Goal: Task Accomplishment & Management: Manage account settings

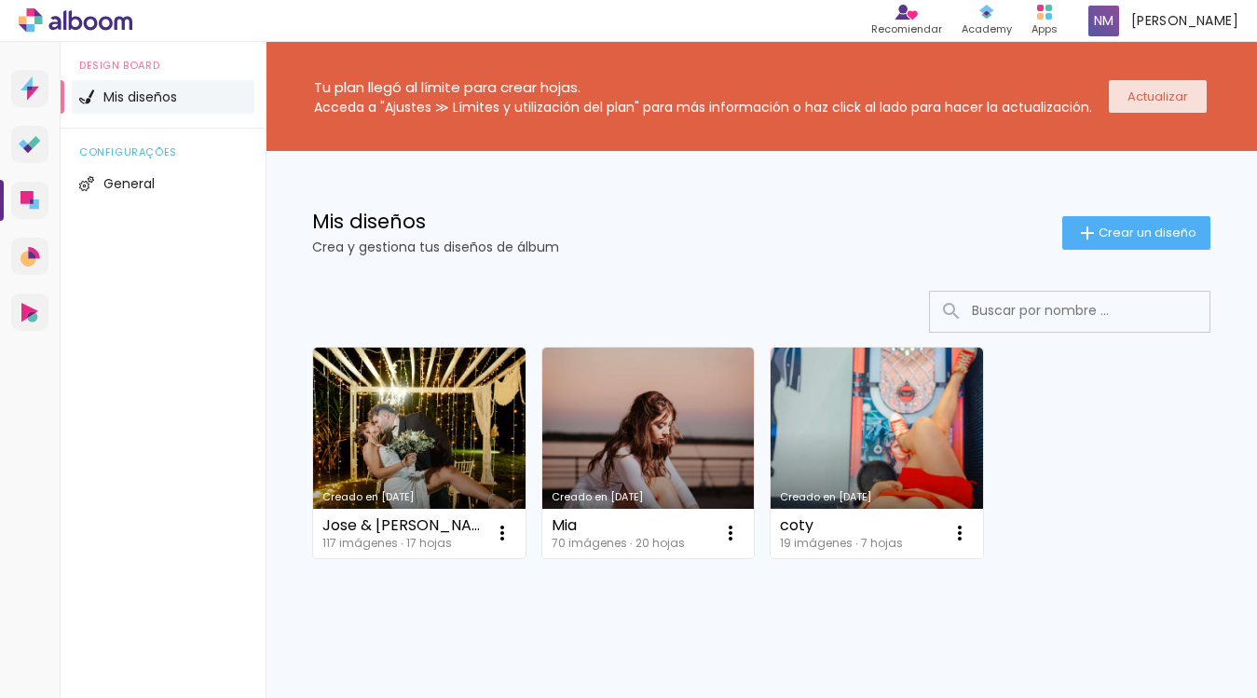
click at [0, 0] on slot "Actualizar" at bounding box center [0, 0] width 0 height 0
click at [1149, 106] on paper-button "Actualizar" at bounding box center [1158, 96] width 98 height 33
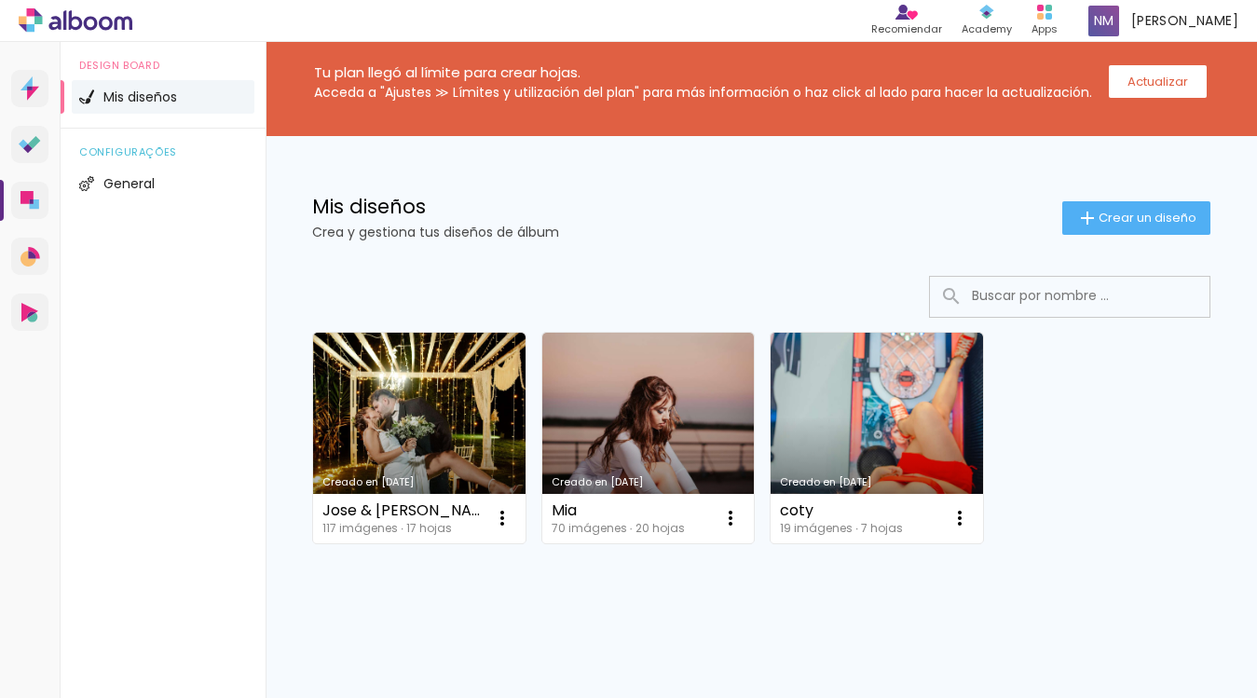
scroll to position [23, 0]
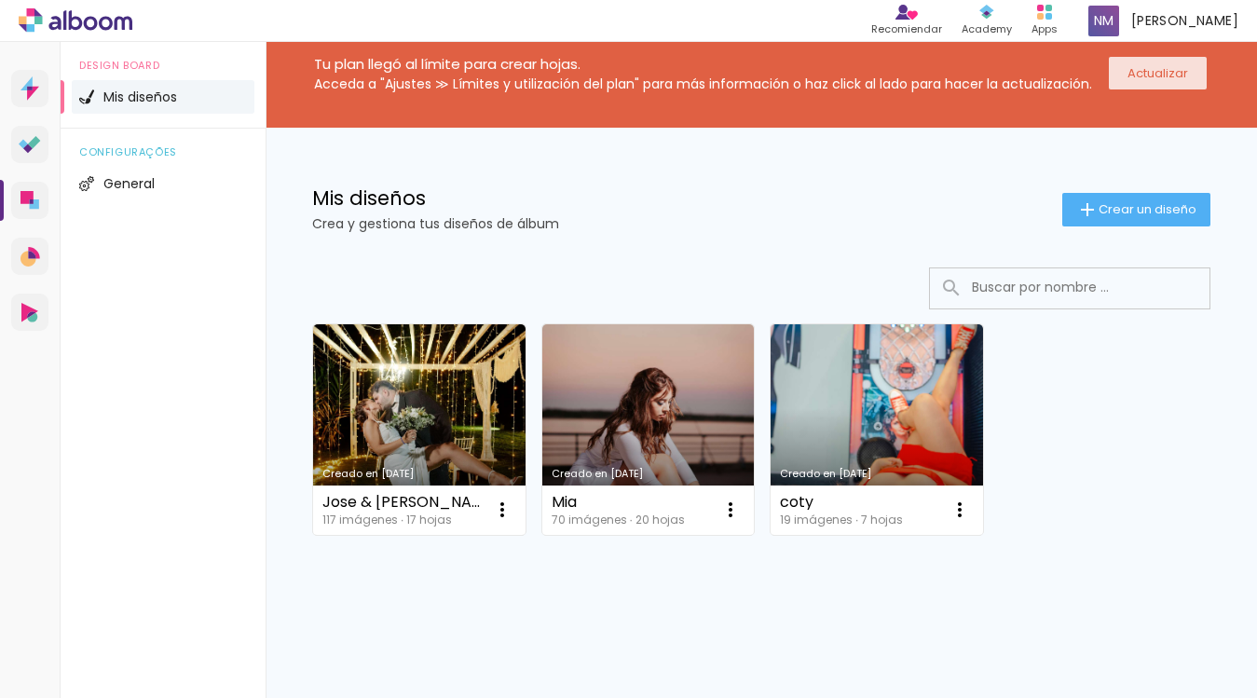
click at [0, 0] on slot "Actualizar" at bounding box center [0, 0] width 0 height 0
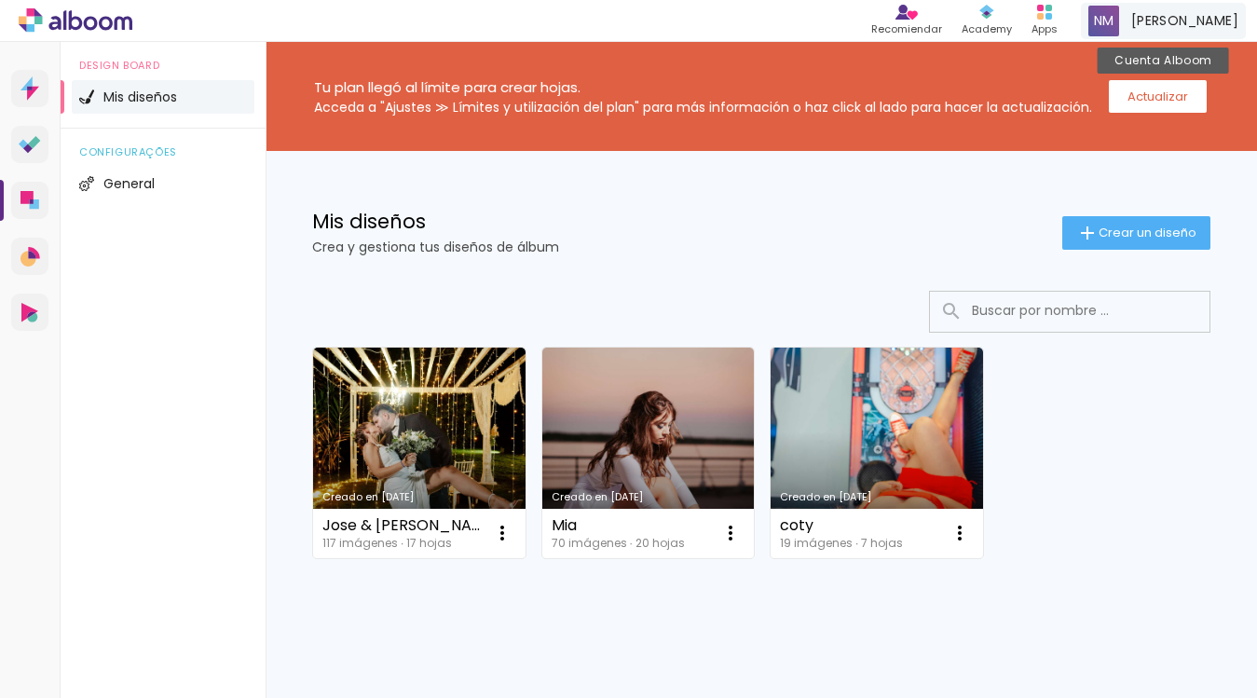
click at [1218, 33] on div "Nadia Marina Cuenta Alboom" at bounding box center [1163, 21] width 165 height 36
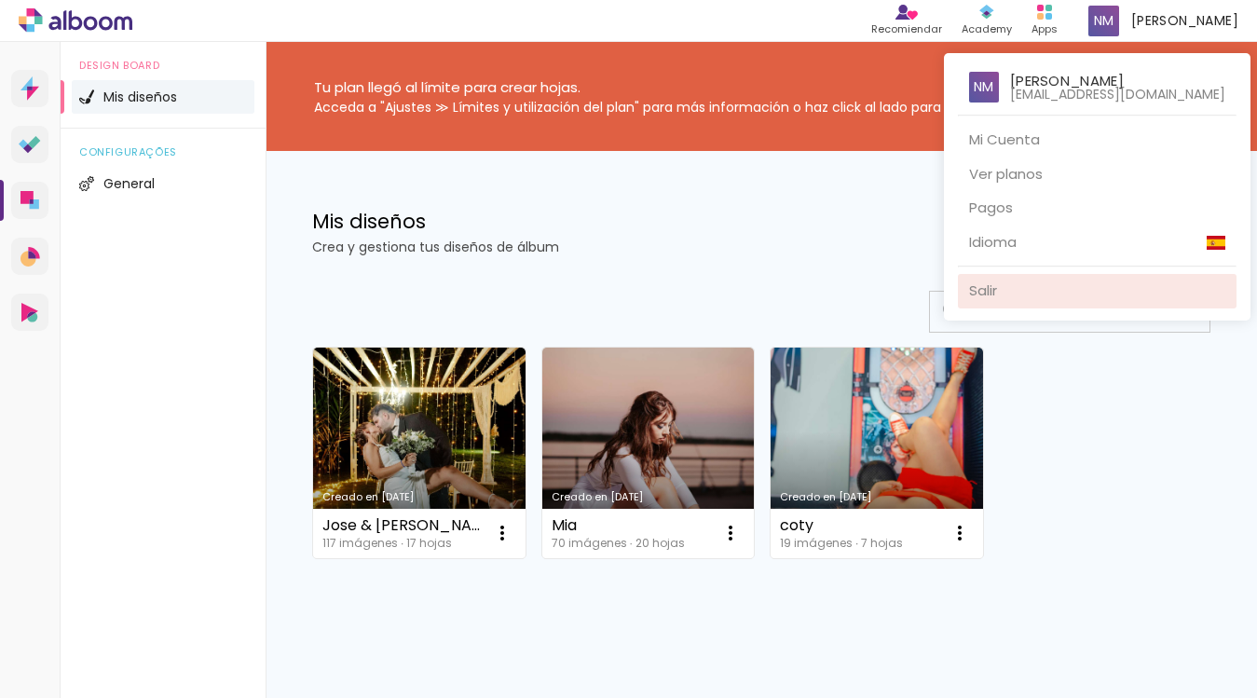
click at [1161, 283] on link "Salir" at bounding box center [1097, 291] width 279 height 34
